Goal: Navigation & Orientation: Find specific page/section

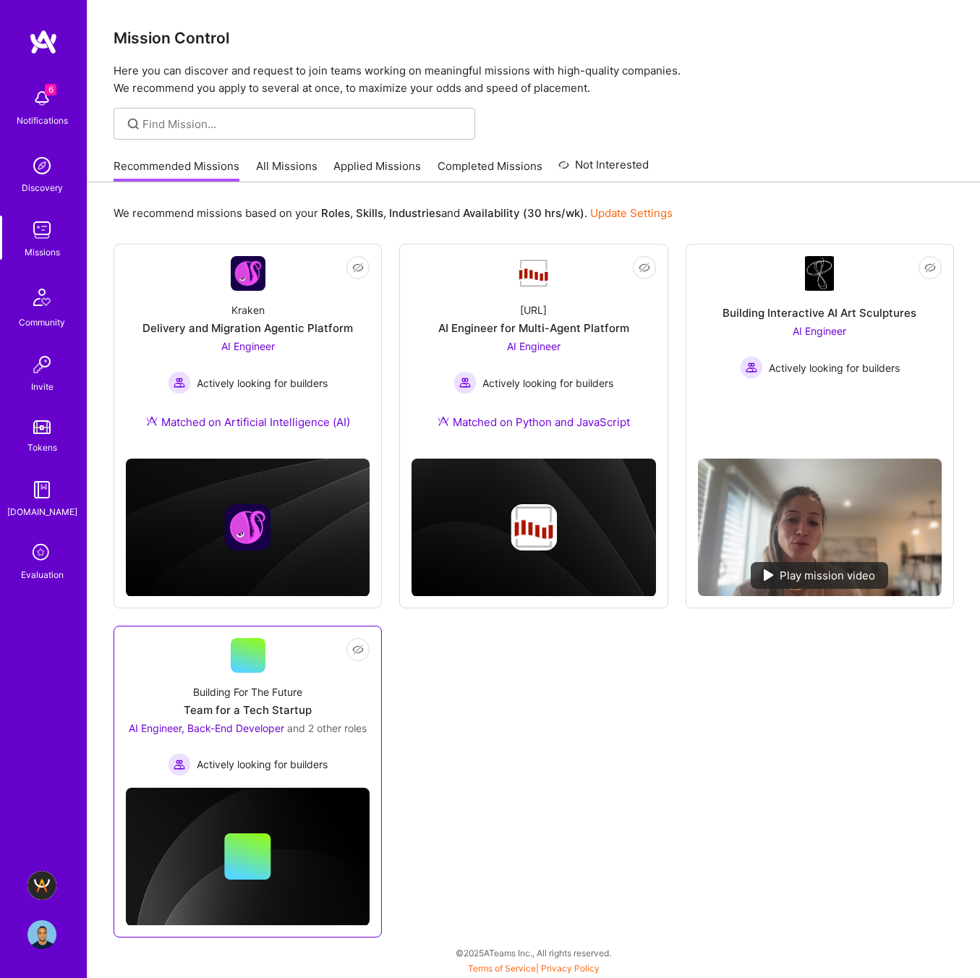
click at [242, 686] on div "Building For The Future" at bounding box center [247, 691] width 109 height 15
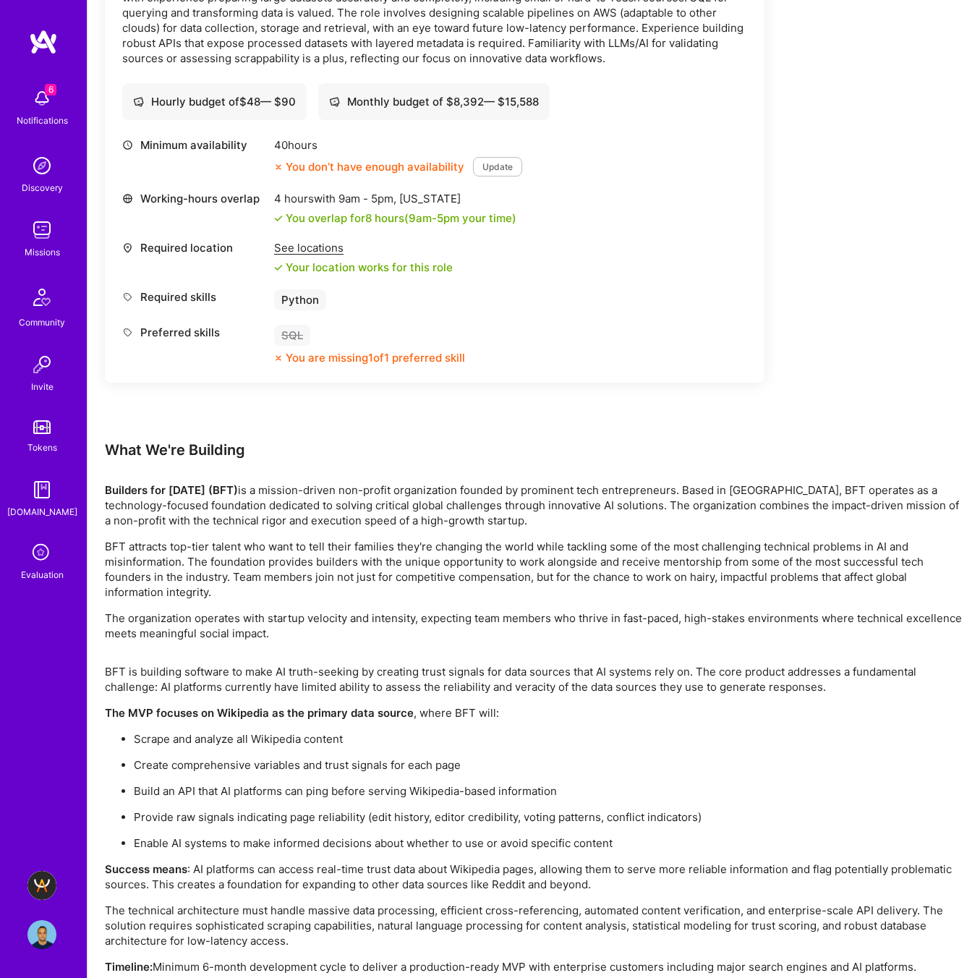
scroll to position [2061, 0]
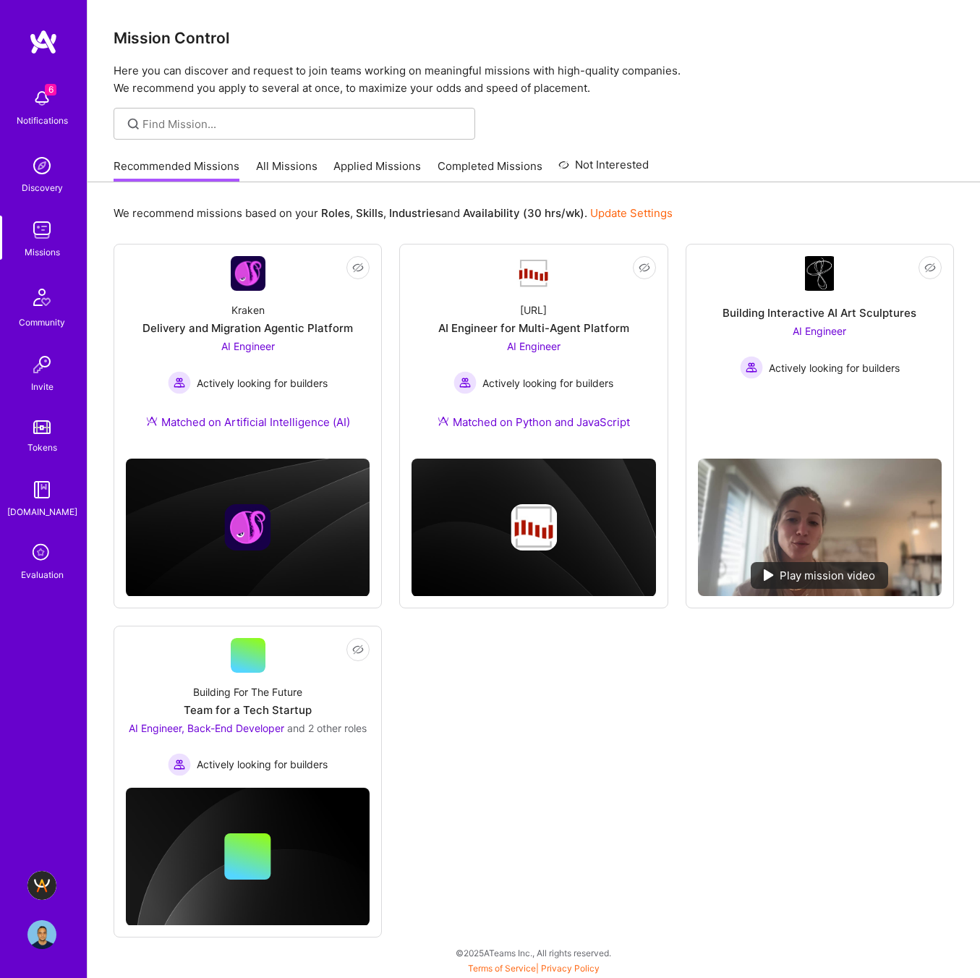
click at [48, 239] on img at bounding box center [41, 230] width 29 height 29
click at [41, 176] on img at bounding box center [41, 165] width 29 height 29
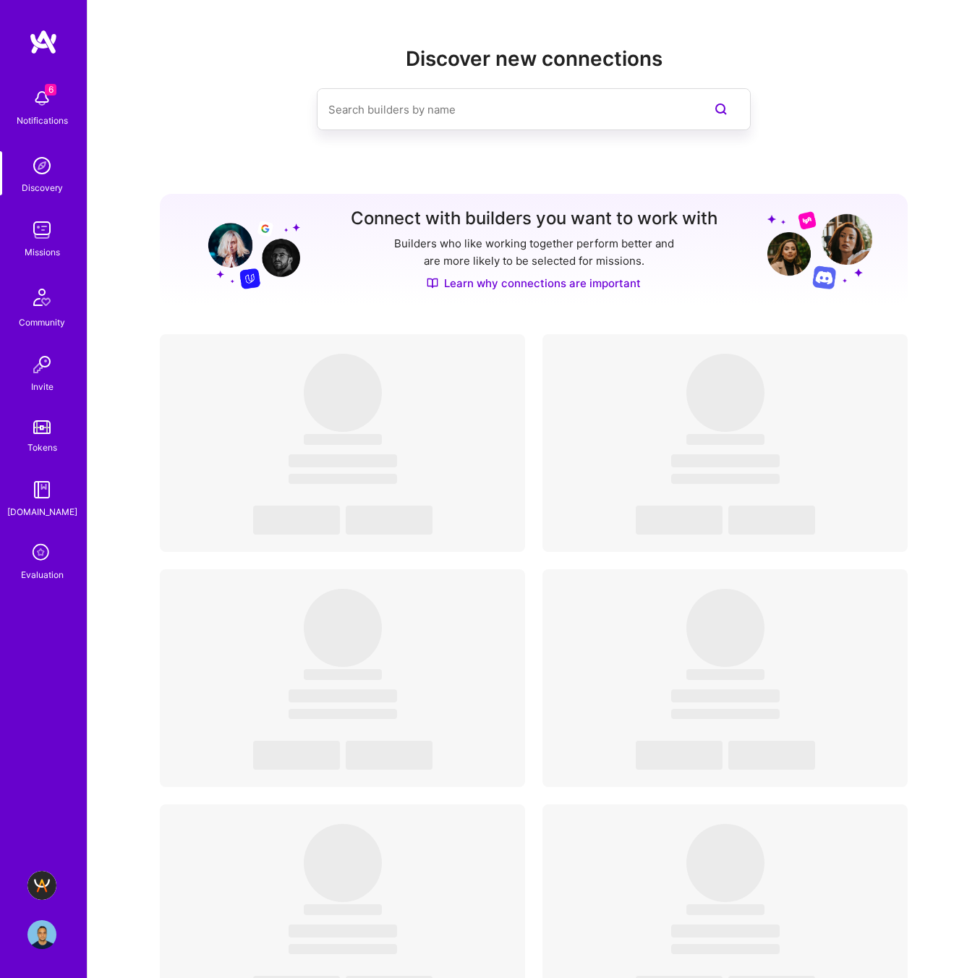
click at [49, 105] on img at bounding box center [41, 98] width 29 height 29
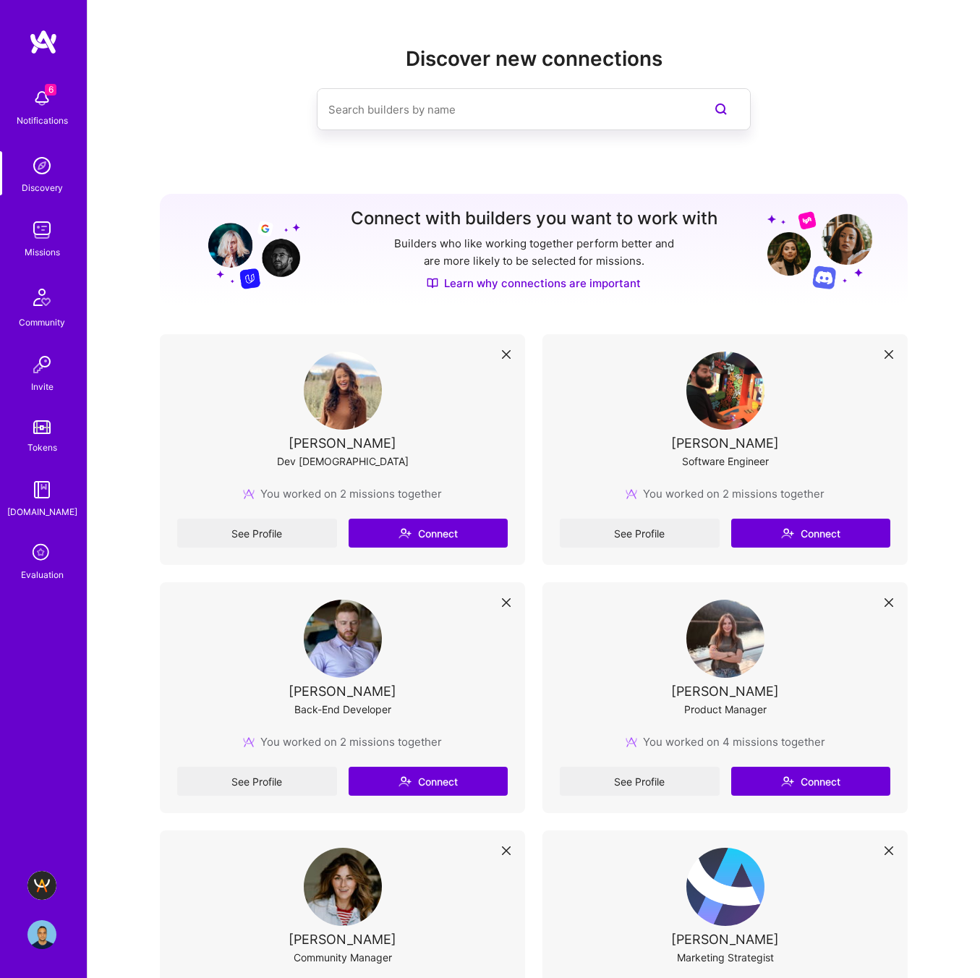
click at [49, 105] on div "6 Notifications Discovery Missions Community Invite Tokens [DOMAIN_NAME] Evalua…" at bounding box center [43, 331] width 87 height 501
